Goal: Task Accomplishment & Management: Use online tool/utility

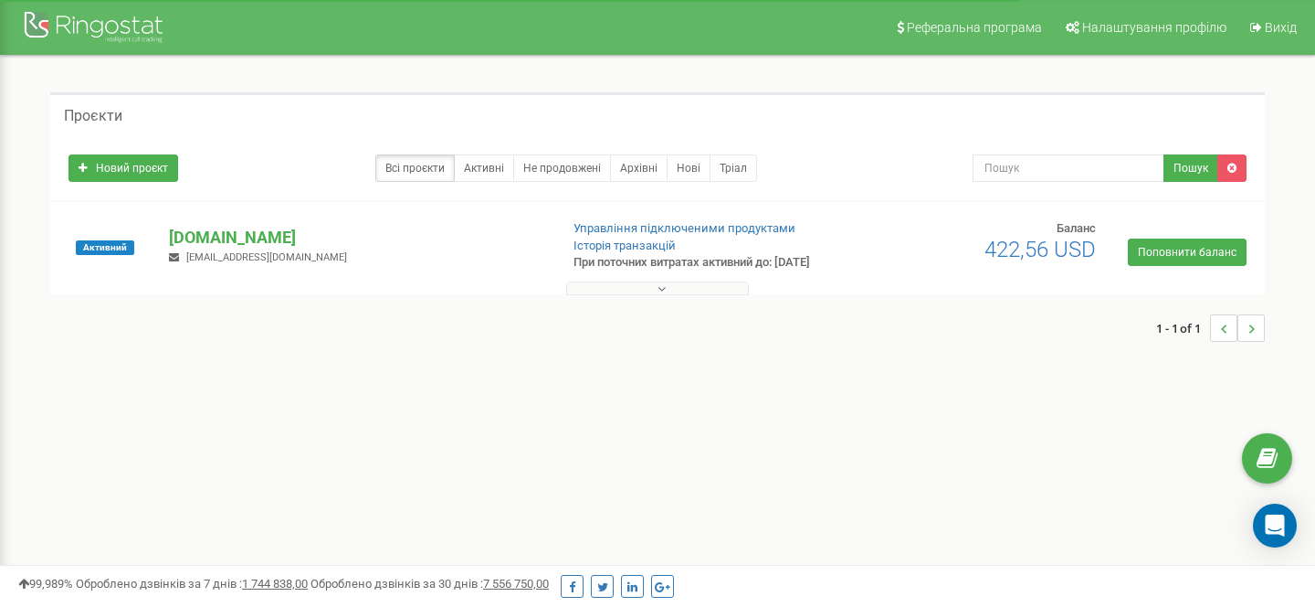
click at [641, 296] on div "1 - 1 of 1" at bounding box center [657, 328] width 1215 height 64
click at [656, 288] on button at bounding box center [657, 288] width 183 height 14
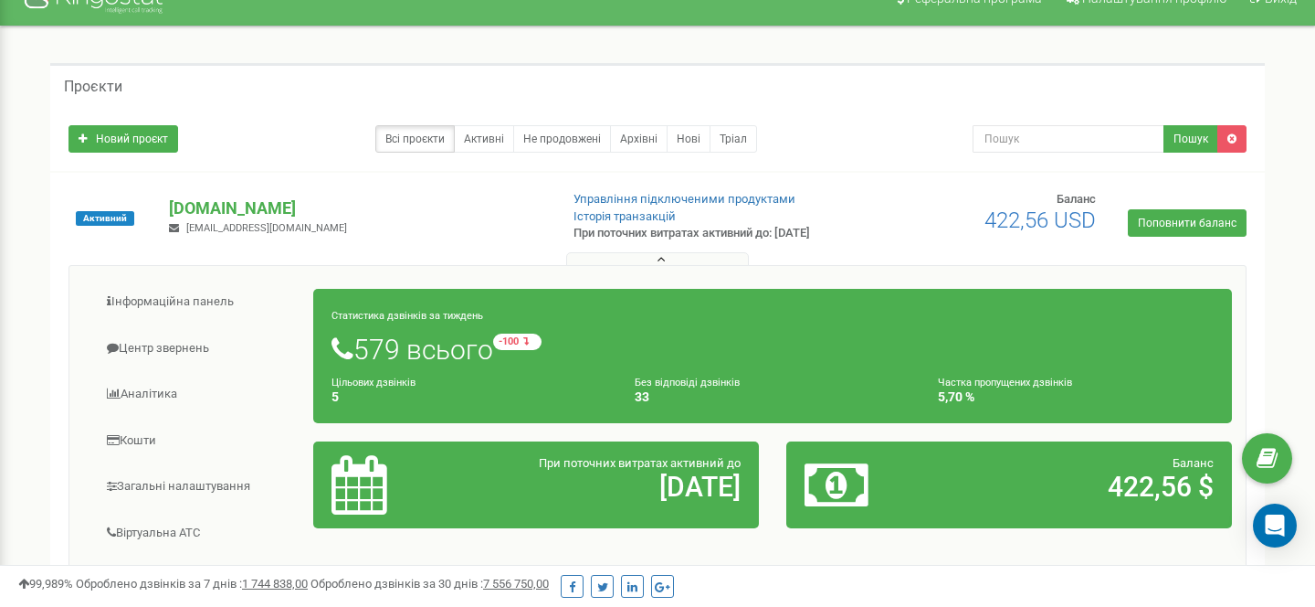
scroll to position [30, 0]
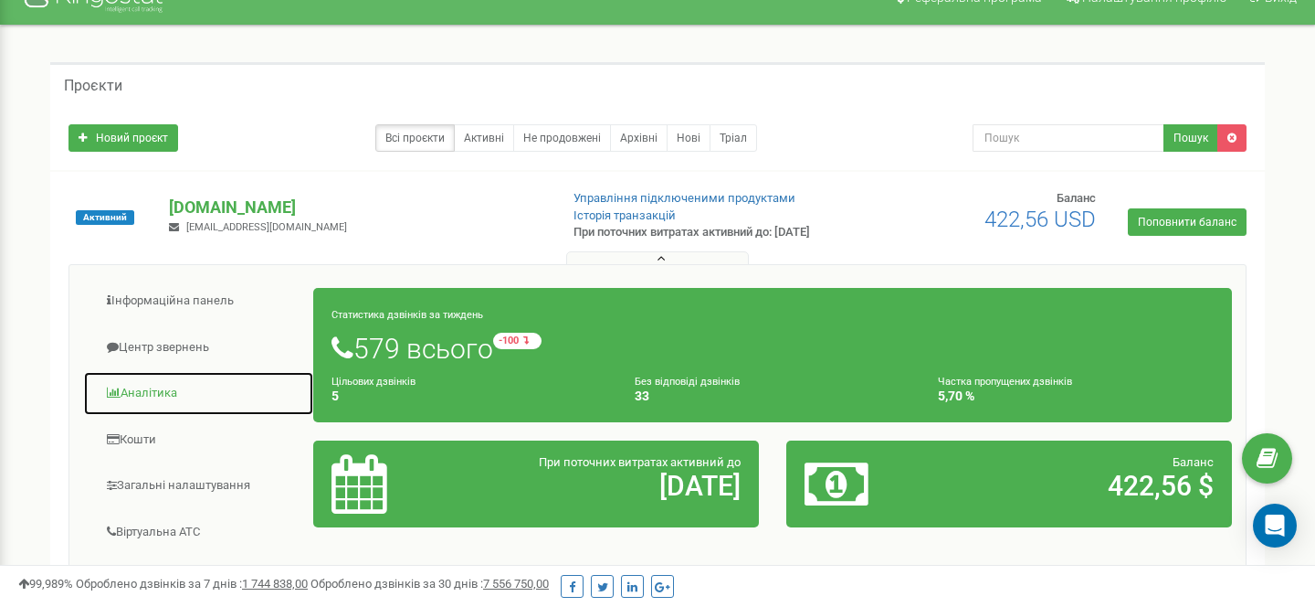
click at [216, 385] on link "Аналiтика" at bounding box center [198, 393] width 231 height 45
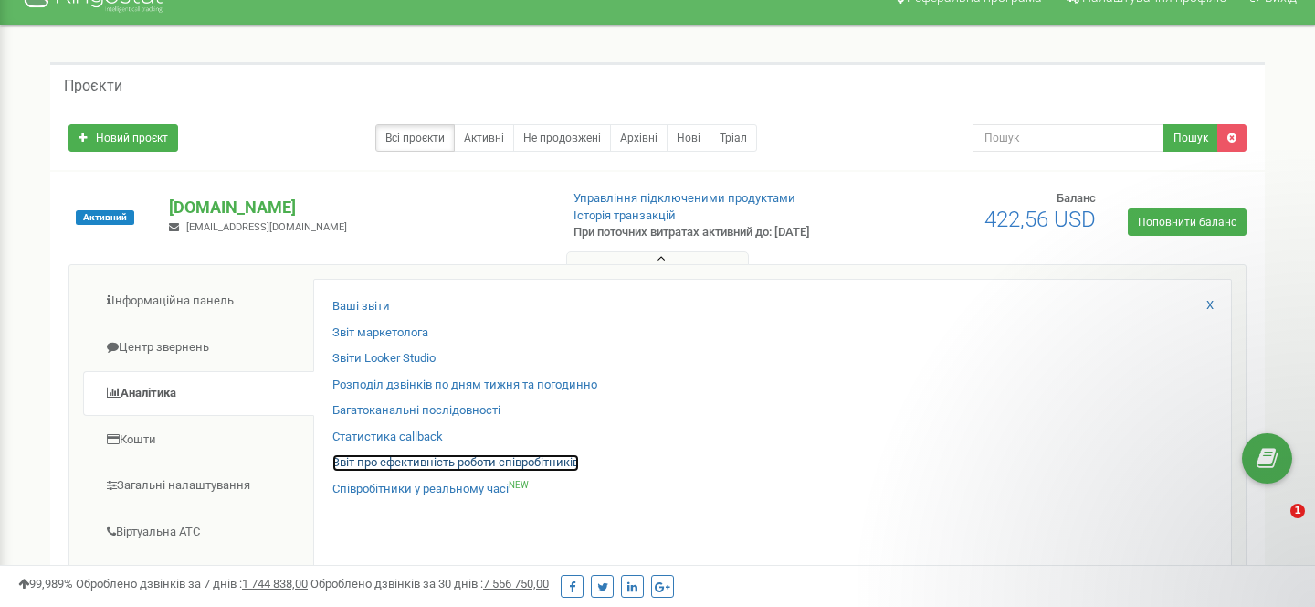
click at [559, 460] on link "Звіт про ефективність роботи співробітників" at bounding box center [456, 462] width 247 height 17
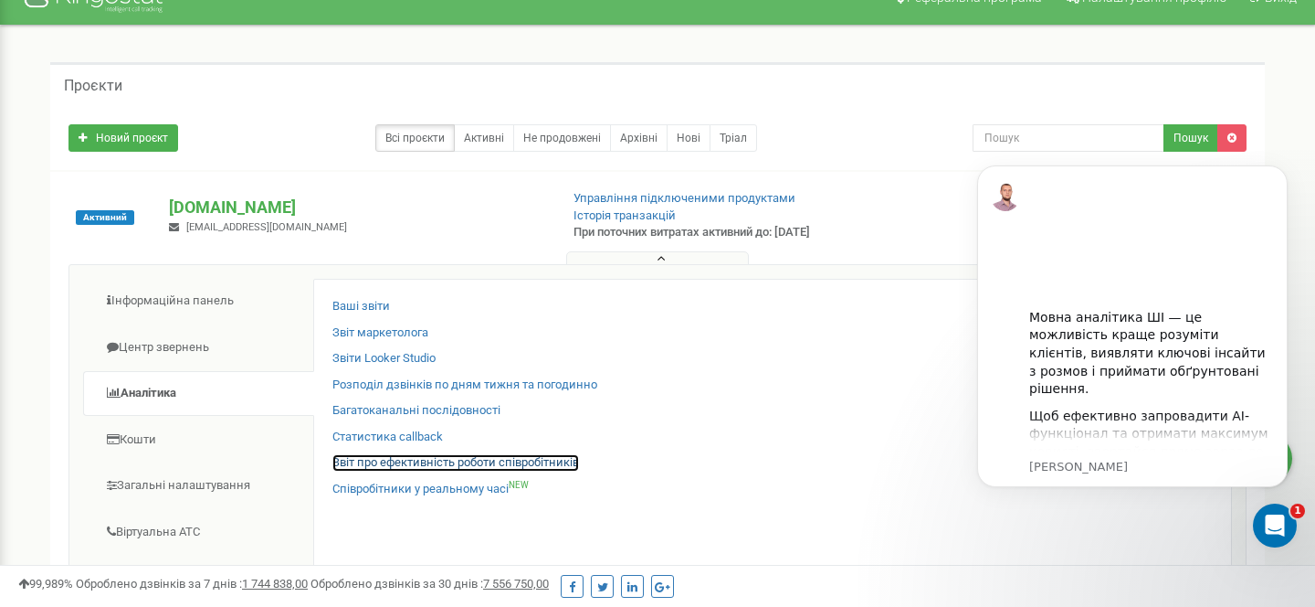
scroll to position [0, 0]
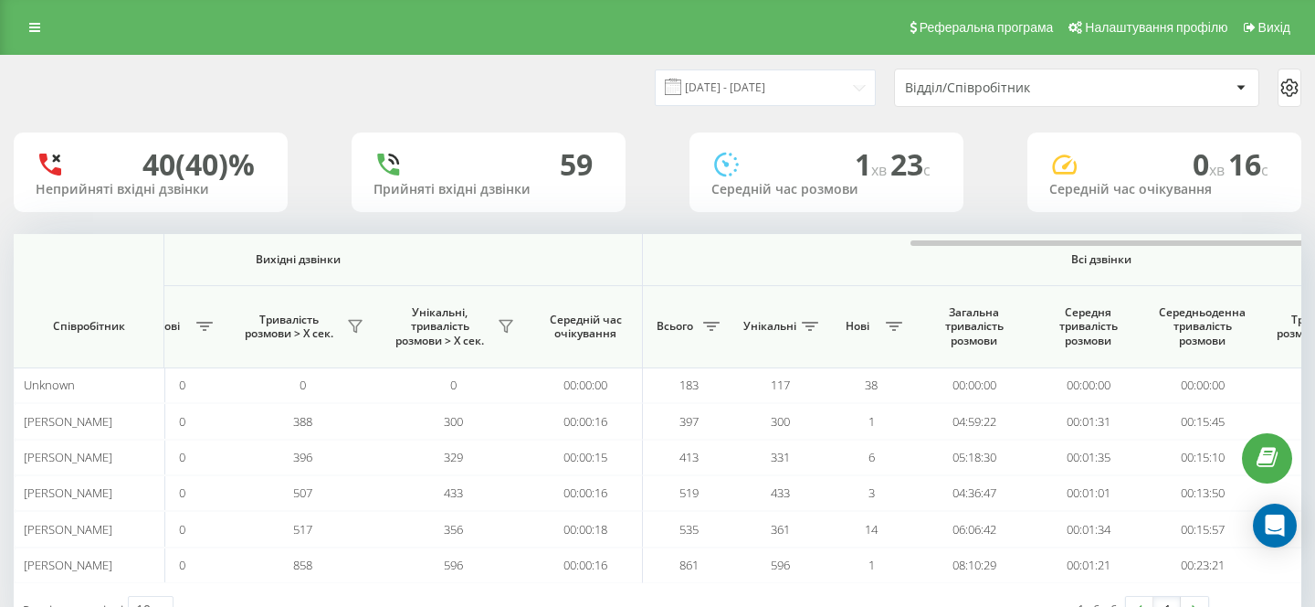
scroll to position [0, 1261]
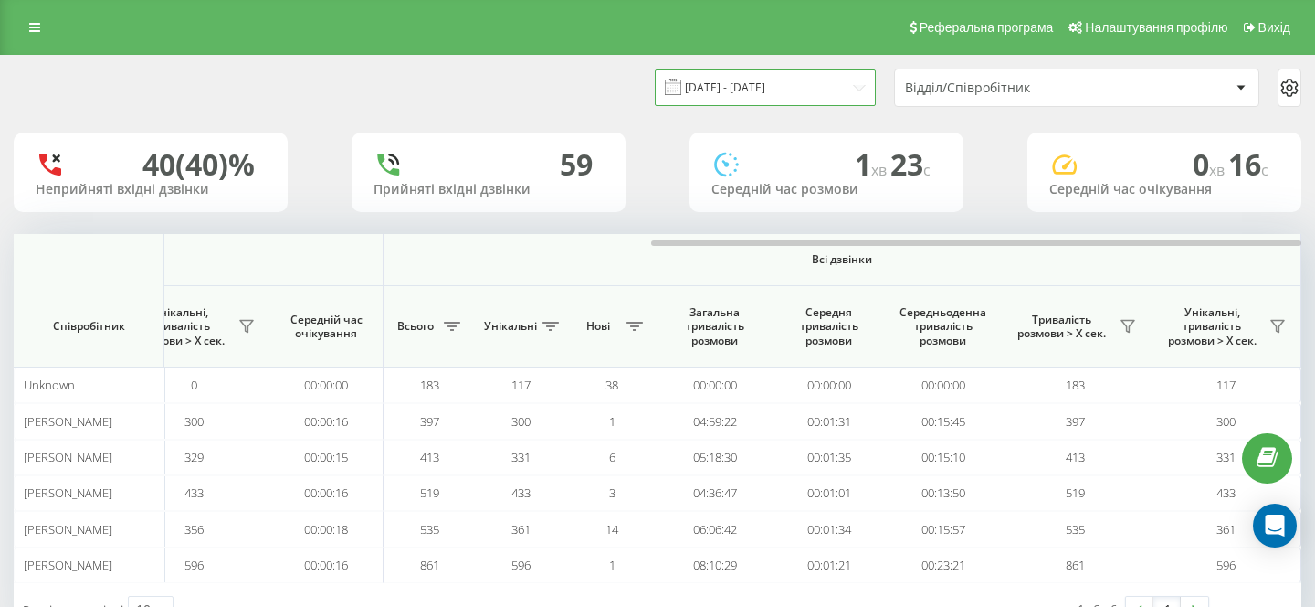
click at [861, 83] on input "20.07.2025 - 20.08.2025" at bounding box center [765, 87] width 221 height 36
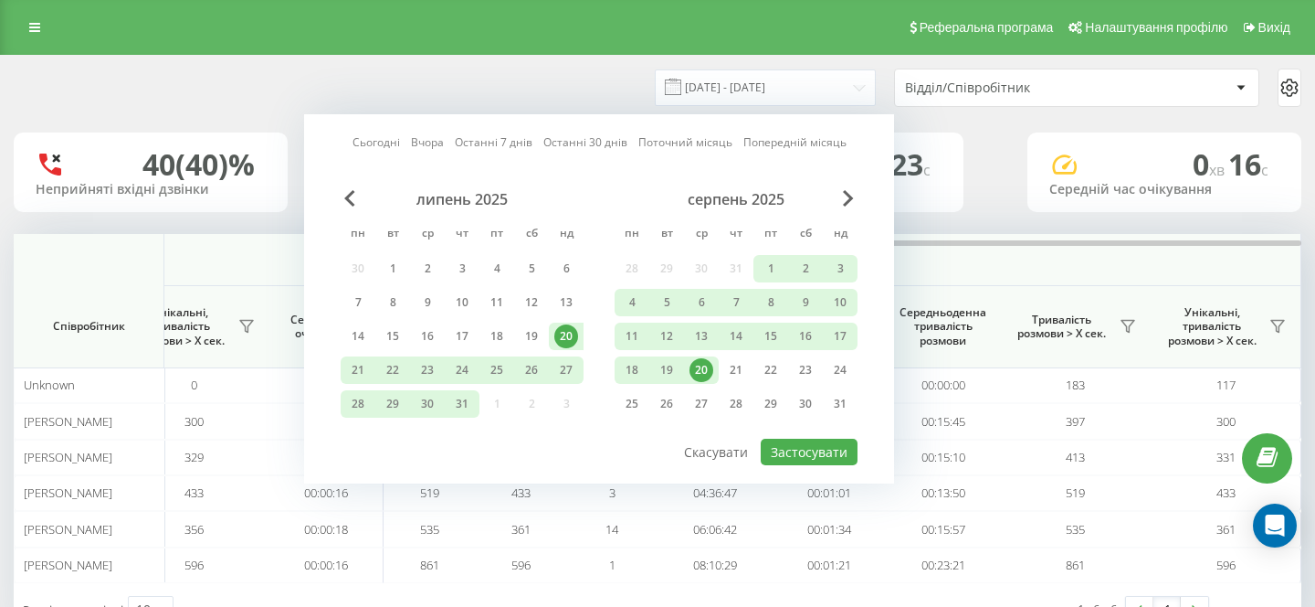
click at [709, 365] on div "20" at bounding box center [702, 370] width 24 height 24
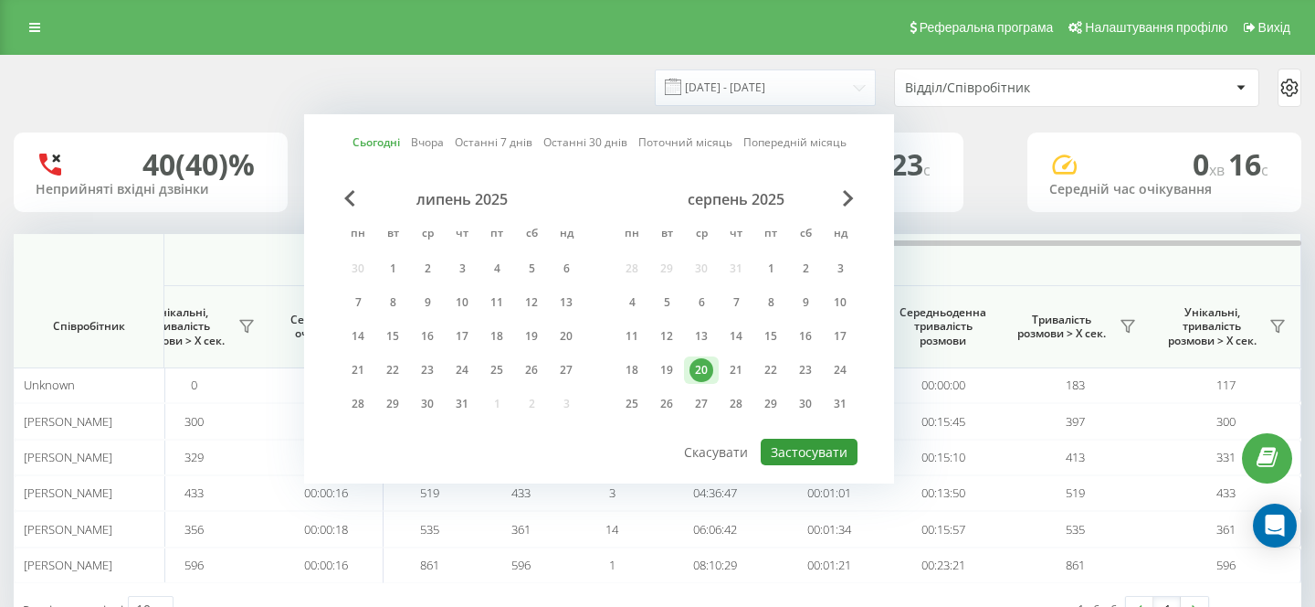
click at [812, 451] on button "Застосувати" at bounding box center [809, 451] width 97 height 26
type input "20.08.2025 - 20.08.2025"
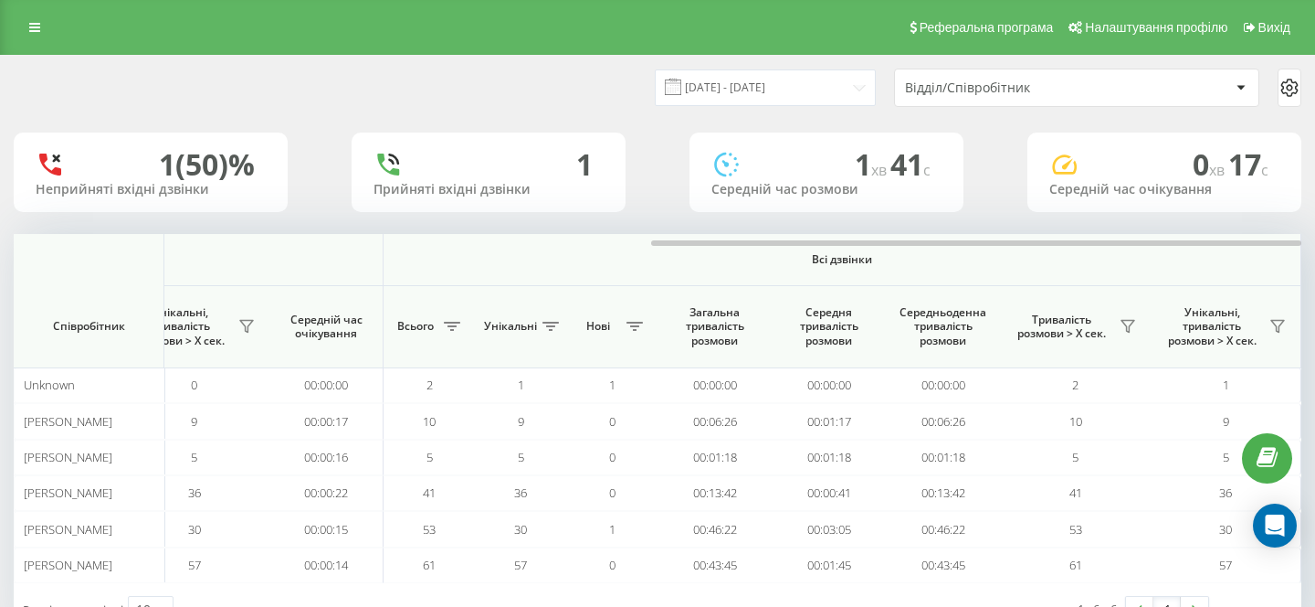
scroll to position [66, 0]
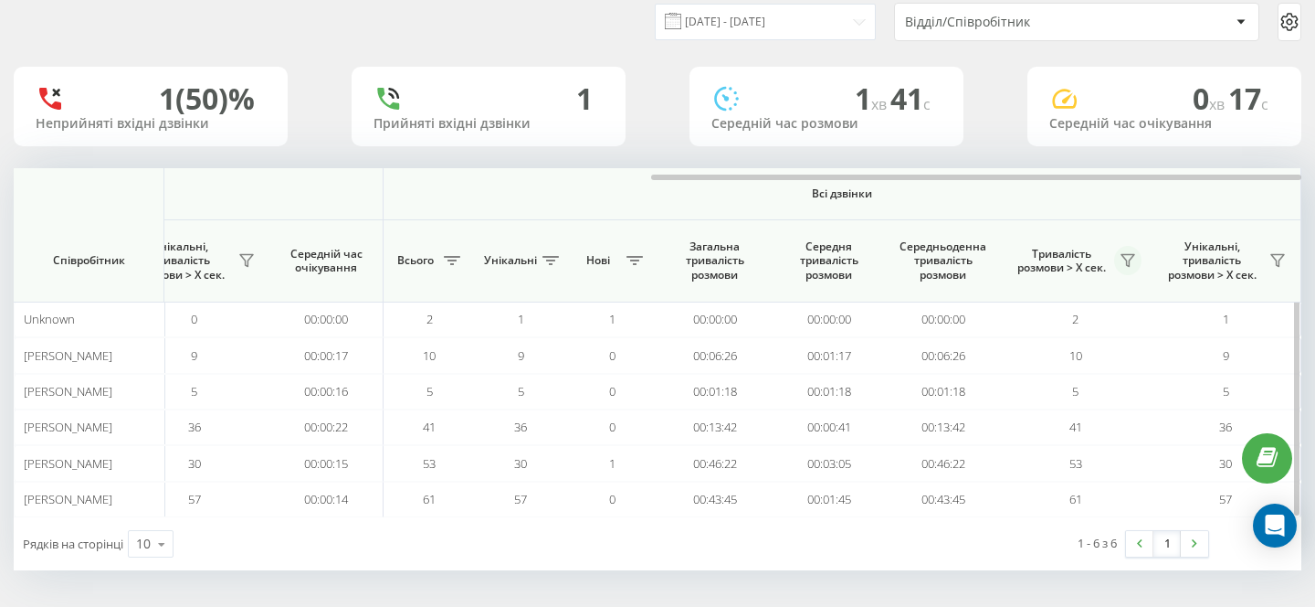
click at [1135, 253] on icon at bounding box center [1128, 260] width 15 height 15
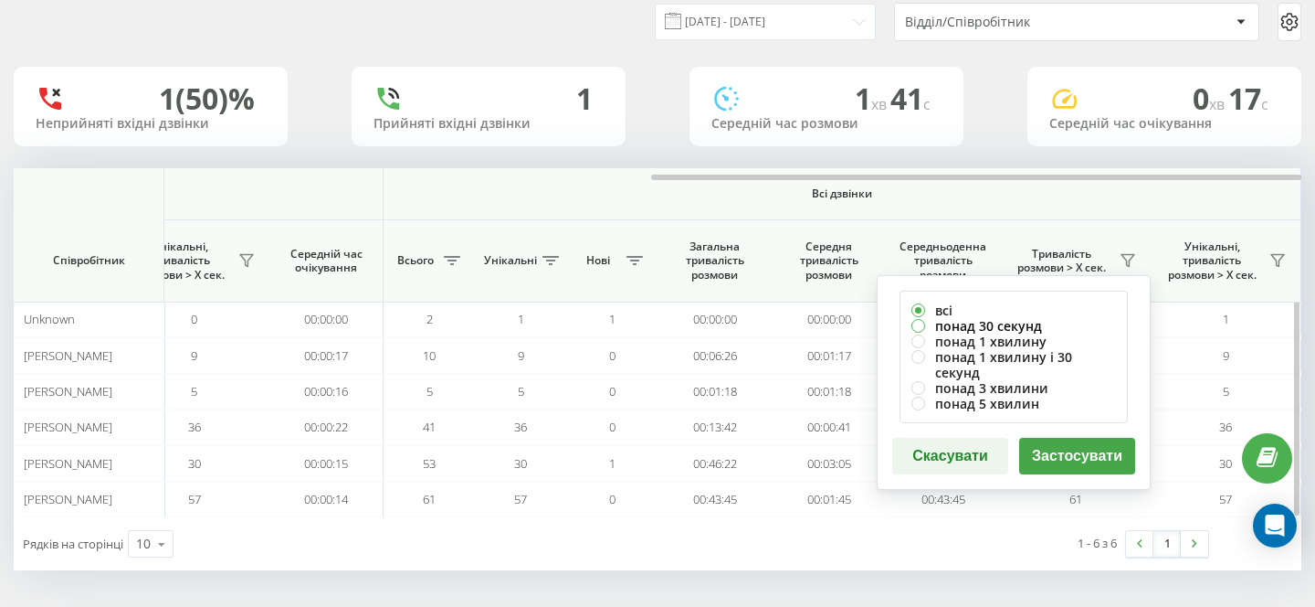
click at [1028, 322] on label "понад 30 секунд" at bounding box center [1014, 326] width 205 height 16
radio input "true"
click at [1041, 438] on button "Застосувати" at bounding box center [1077, 456] width 116 height 37
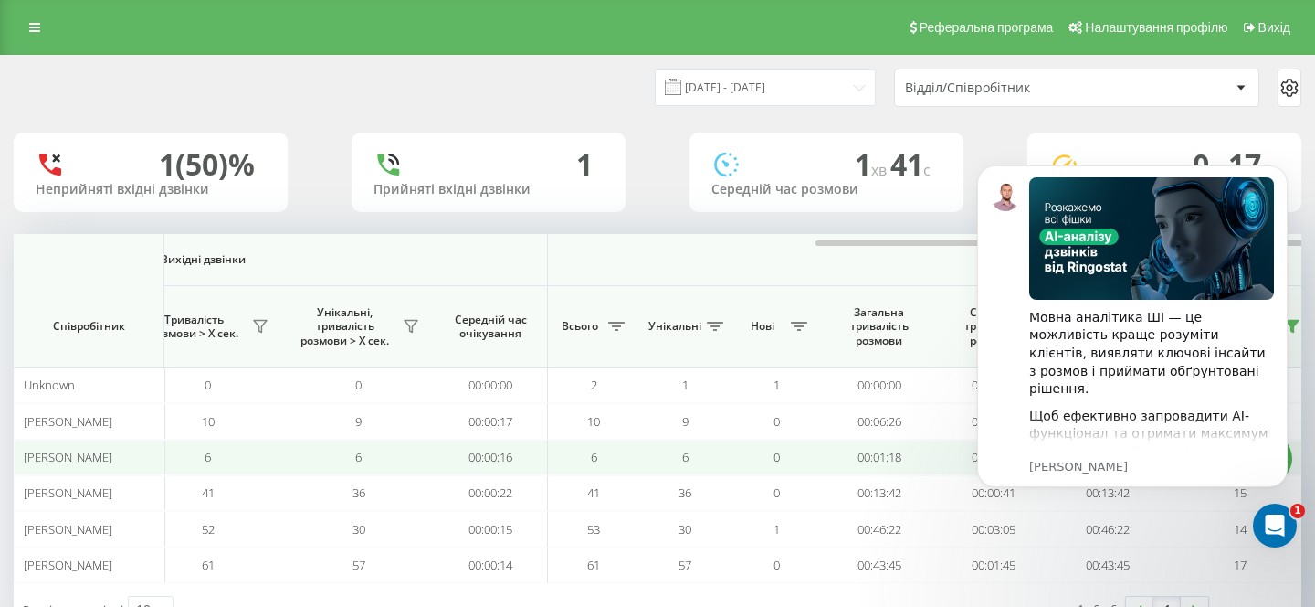
scroll to position [0, 1261]
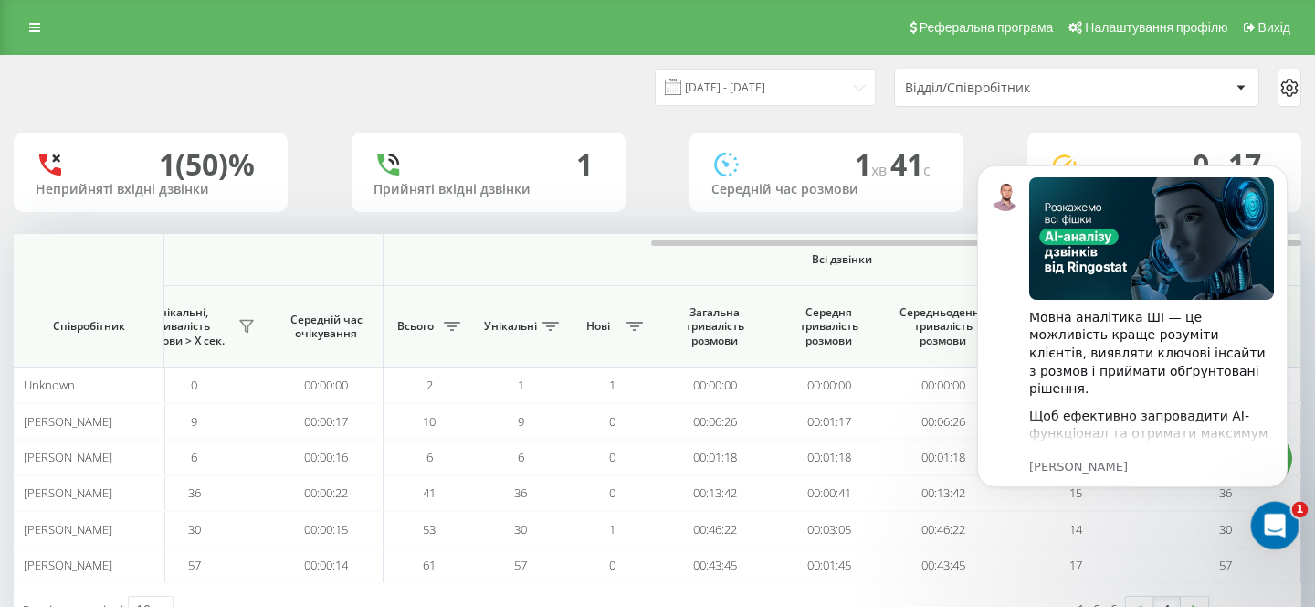
click at [1262, 519] on icon "Відкрити програму для спілкування Intercom" at bounding box center [1273, 523] width 30 height 30
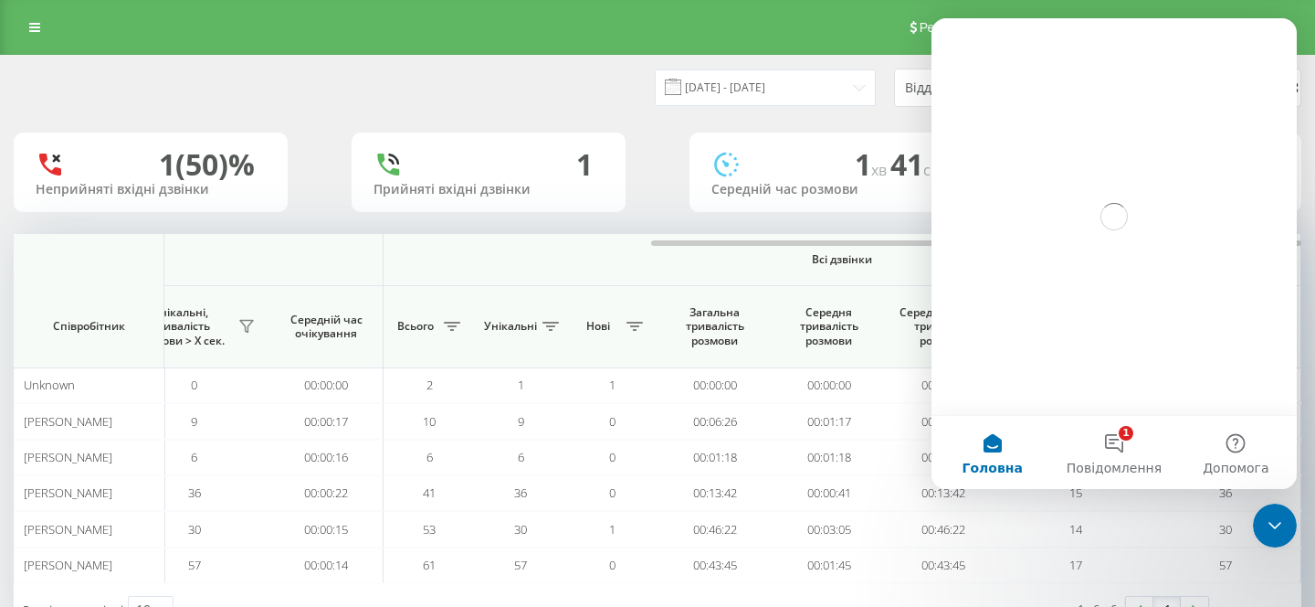
scroll to position [0, 0]
click at [1262, 526] on icon "Закрити програму для спілкування Intercom" at bounding box center [1273, 523] width 22 height 22
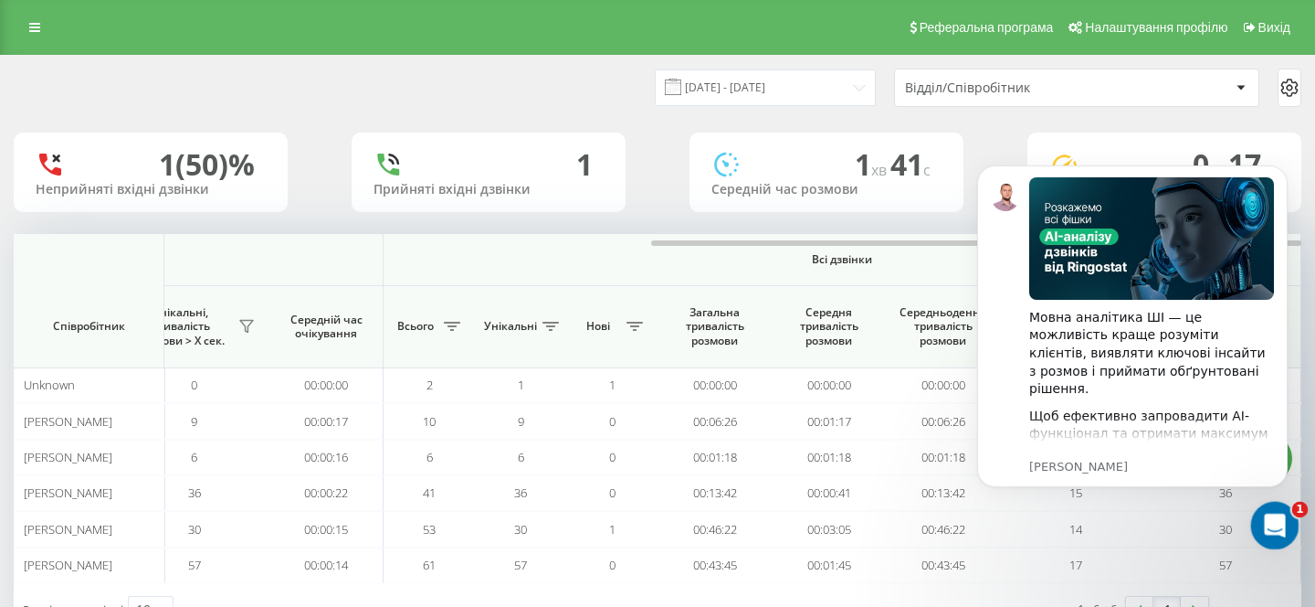
click at [1272, 523] on icon "Відкрити програму для спілкування Intercom" at bounding box center [1273, 523] width 30 height 30
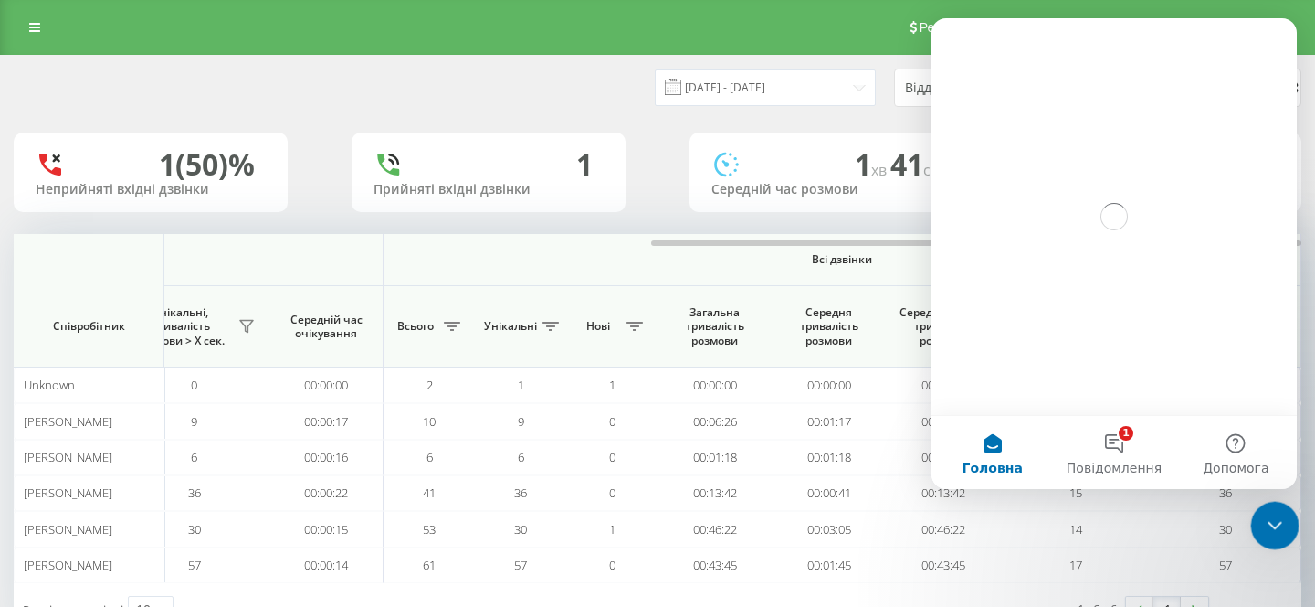
click at [1272, 523] on icon "Закрити програму для спілкування Intercom" at bounding box center [1273, 523] width 22 height 22
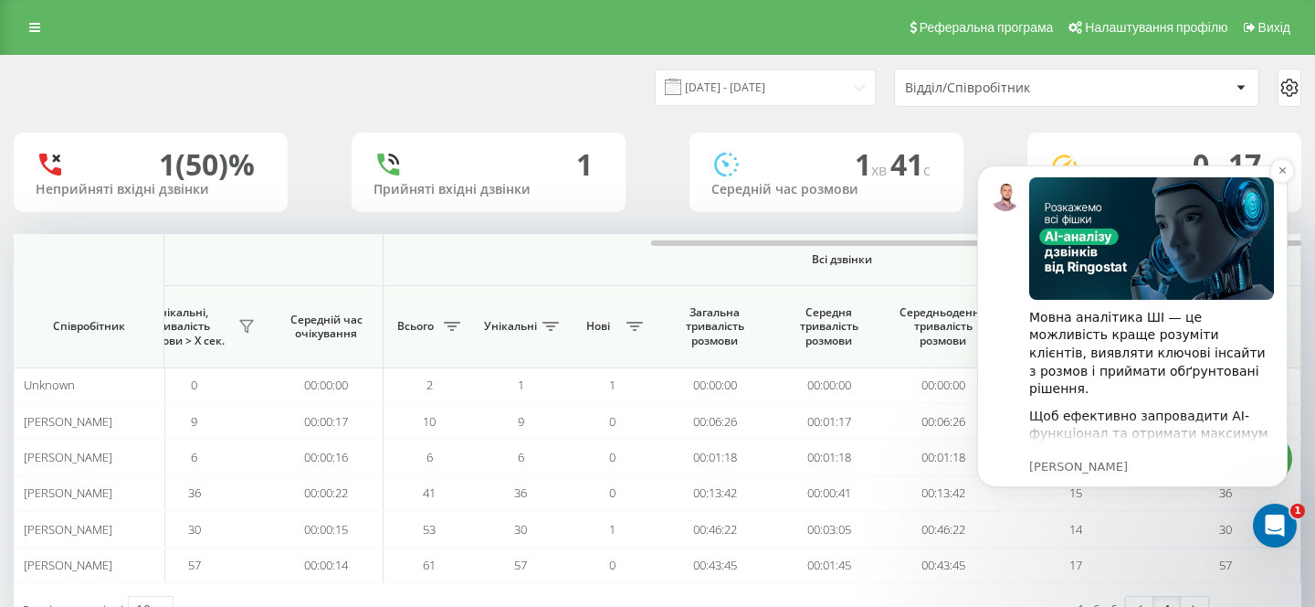
click at [1008, 363] on div "Мовна аналітика ШІ — це можливість краще розуміти клієнтів, виявляти ключові ін…" at bounding box center [1132, 326] width 283 height 298
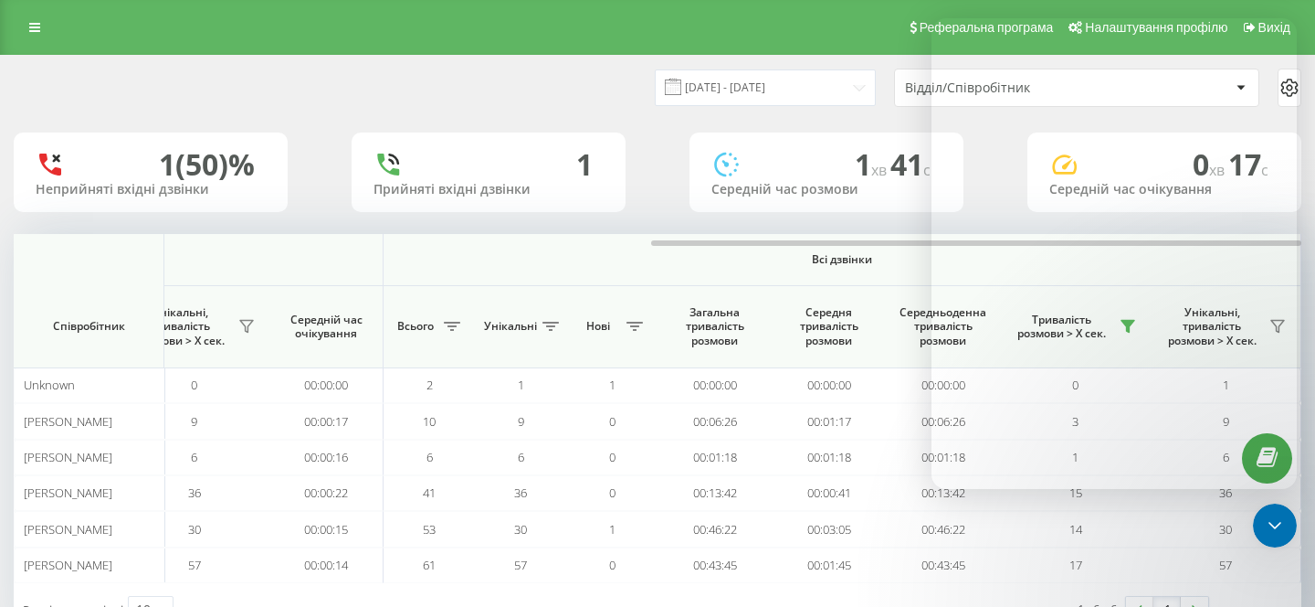
scroll to position [371, 0]
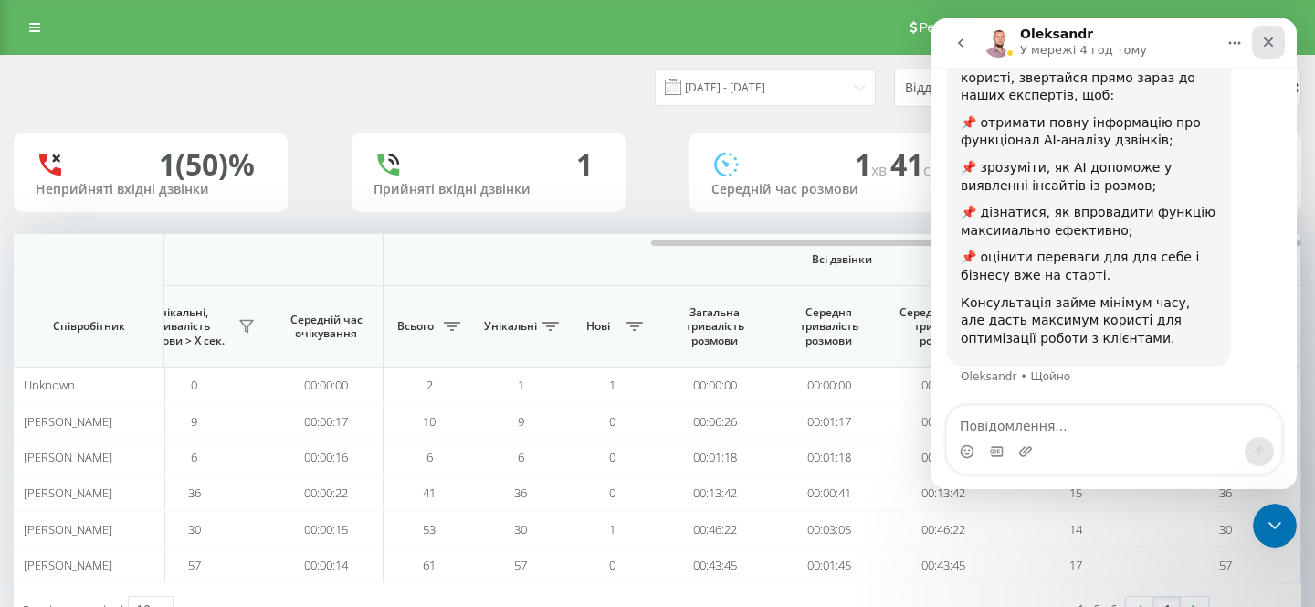
click at [1277, 36] on div "Закрити" at bounding box center [1268, 42] width 33 height 33
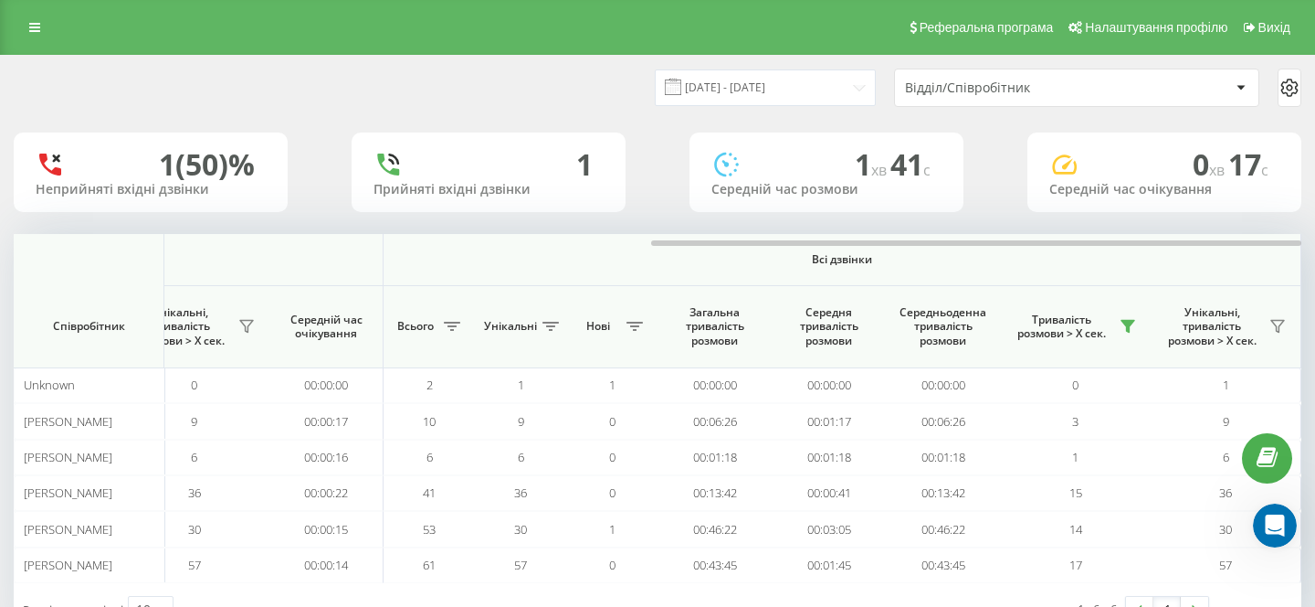
scroll to position [418, 0]
